Goal: Find specific page/section: Find specific page/section

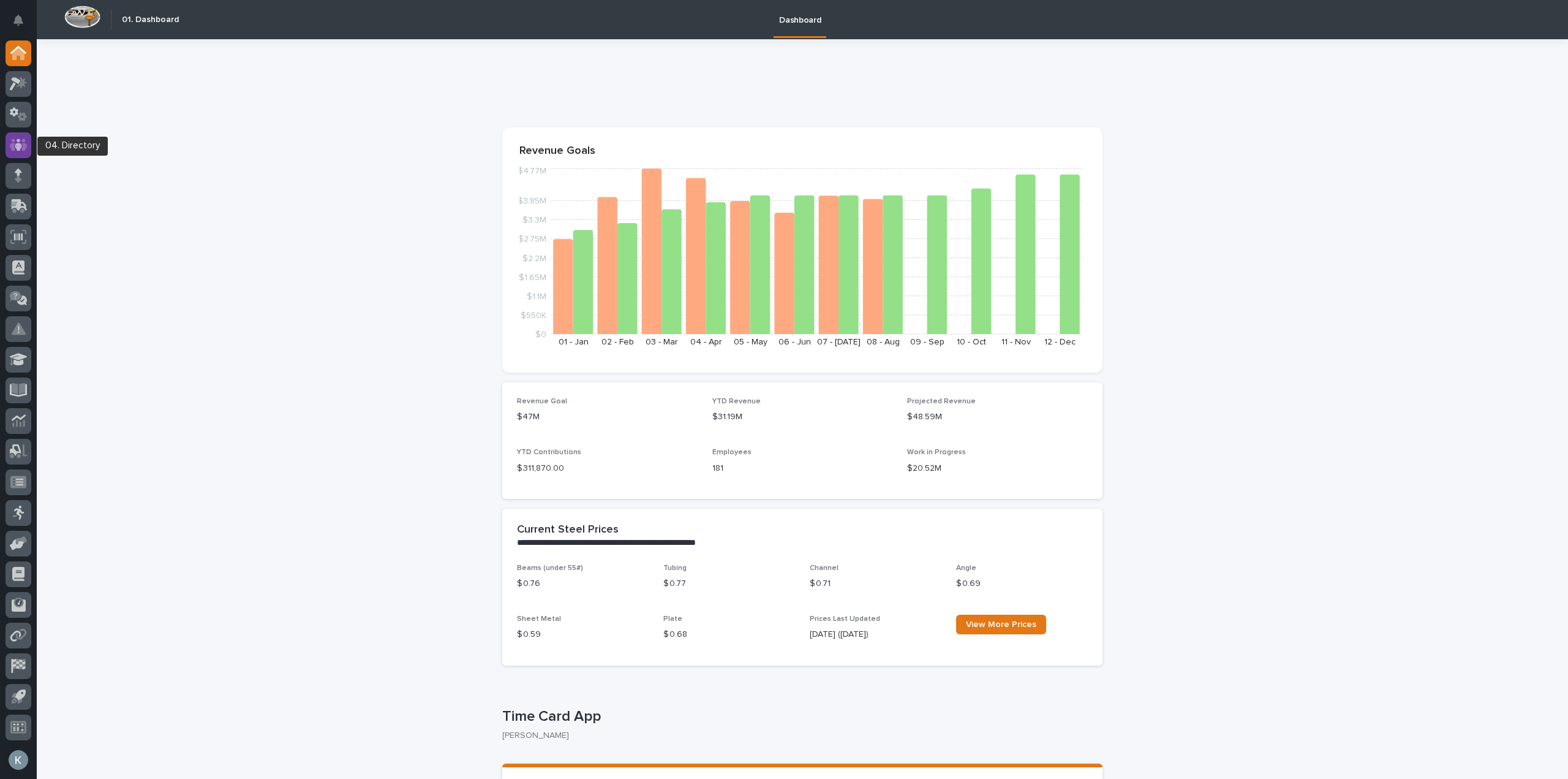
click at [26, 136] on div at bounding box center [18, 145] width 26 height 26
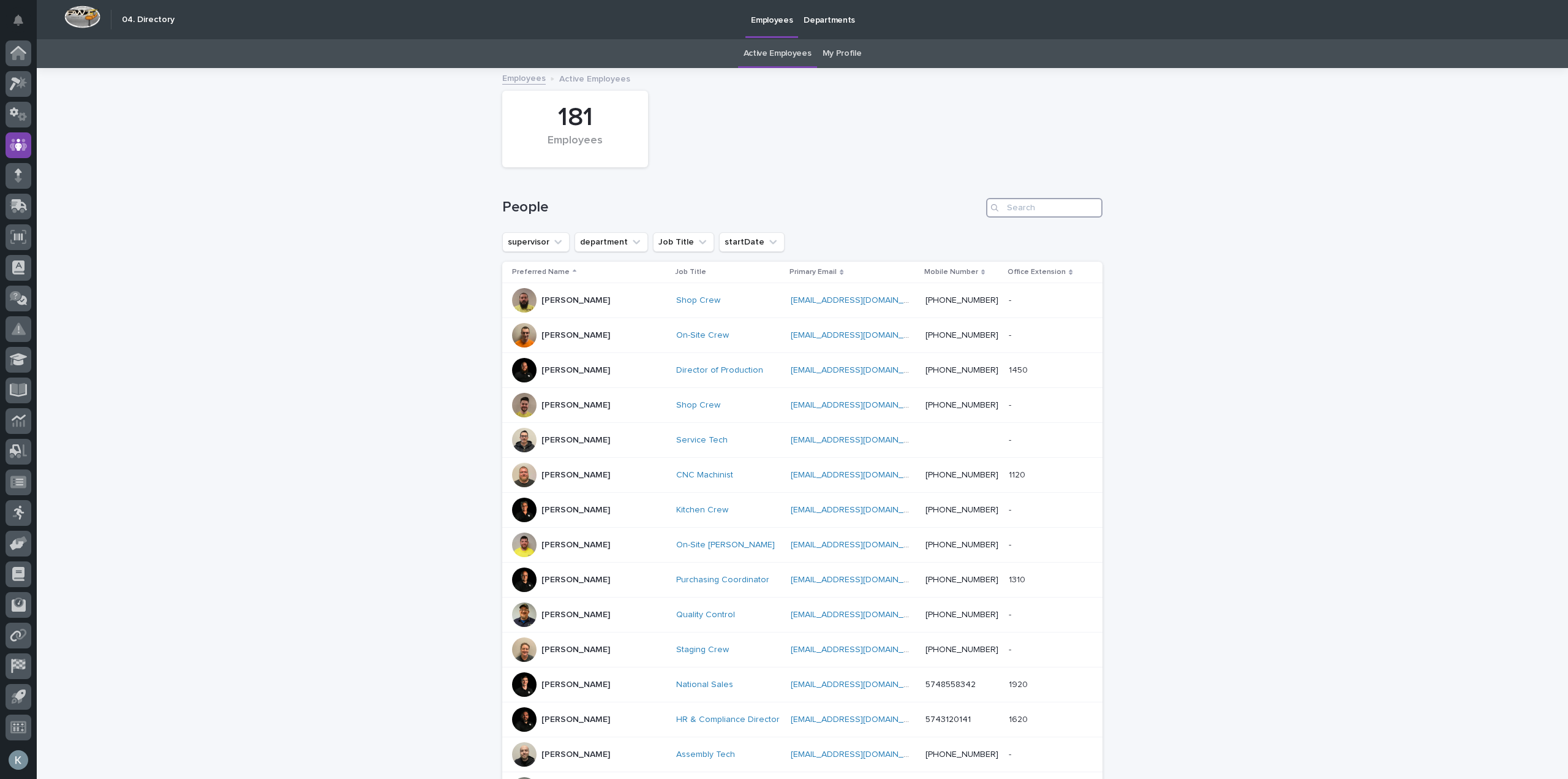
click at [1017, 209] on input "Search" at bounding box center [1044, 207] width 117 height 20
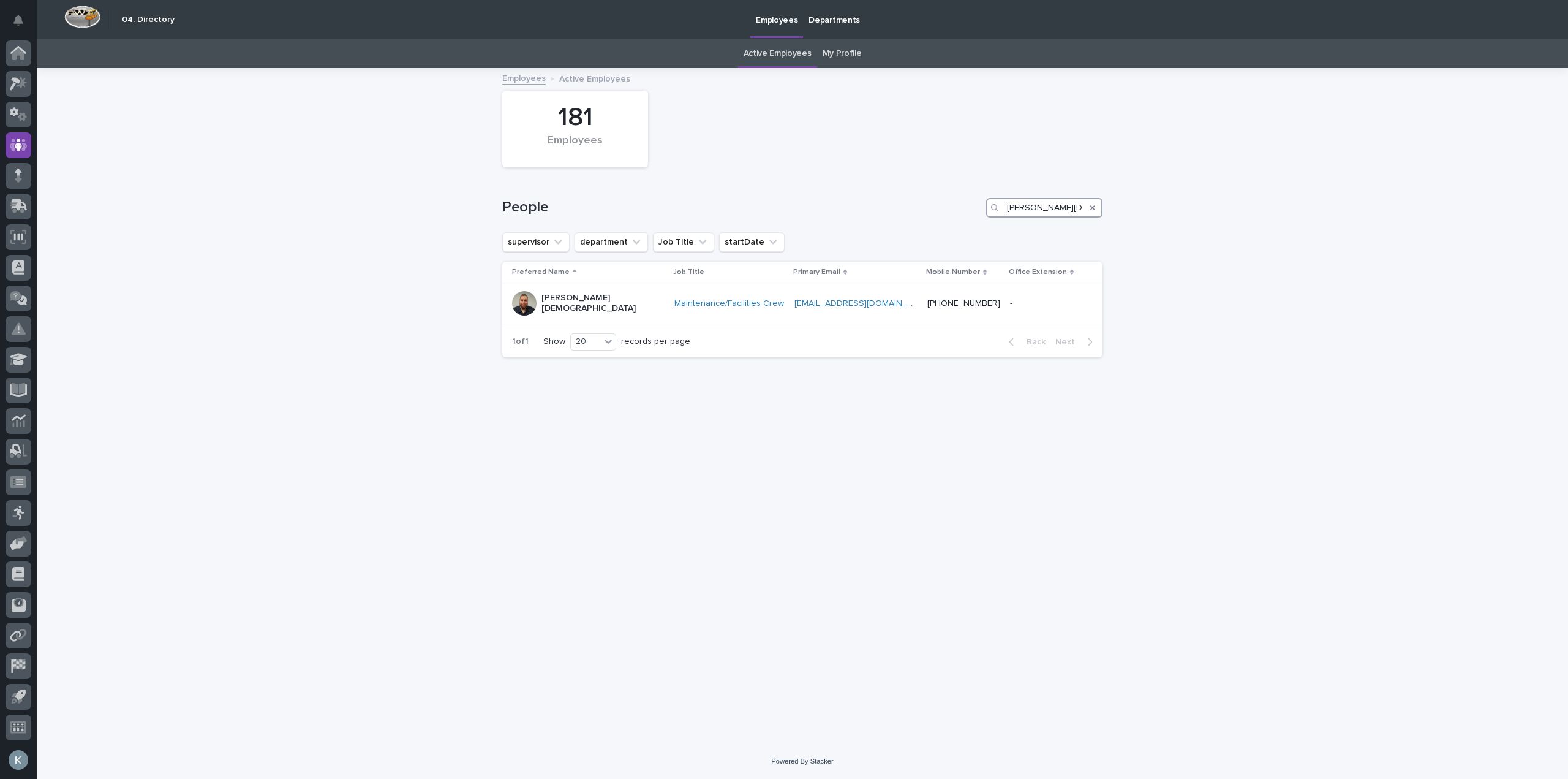
type input "[PERSON_NAME][DEMOGRAPHIC_DATA]"
click at [1193, 447] on div "Loading... Saving… Loading... Saving… 181 Employees People [PERSON_NAME][DEMOGR…" at bounding box center [802, 406] width 1531 height 674
